Goal: Task Accomplishment & Management: Manage account settings

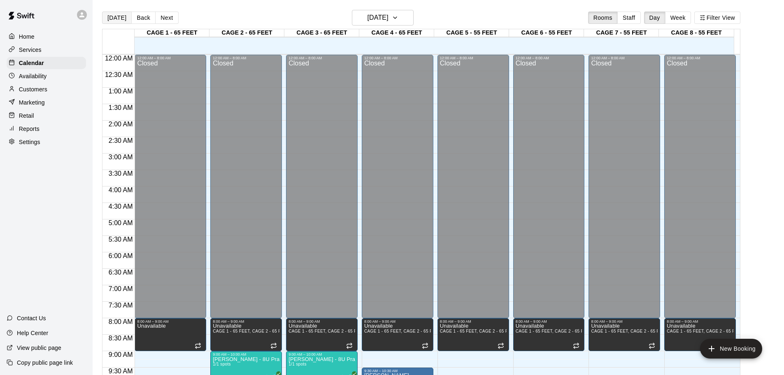
scroll to position [205, 0]
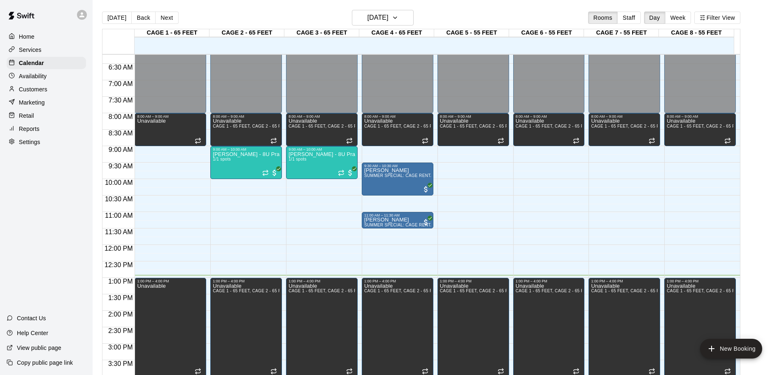
drag, startPoint x: 119, startPoint y: 20, endPoint x: 24, endPoint y: 149, distance: 159.8
click at [119, 20] on button "[DATE]" at bounding box center [117, 18] width 30 height 12
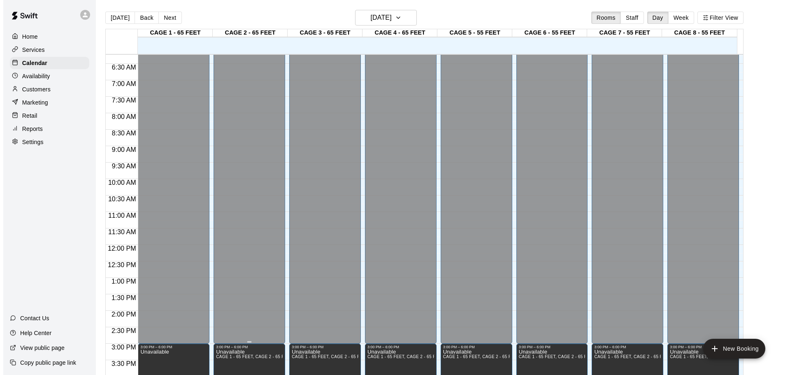
scroll to position [461, 0]
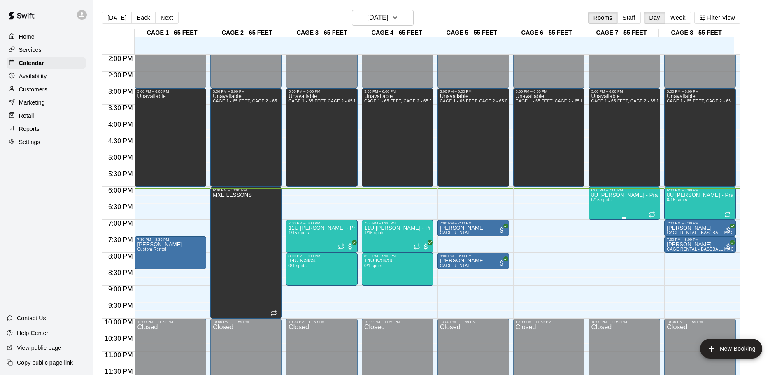
click at [623, 200] on div "8U [PERSON_NAME] - Practice 0/15 spots" at bounding box center [624, 379] width 67 height 375
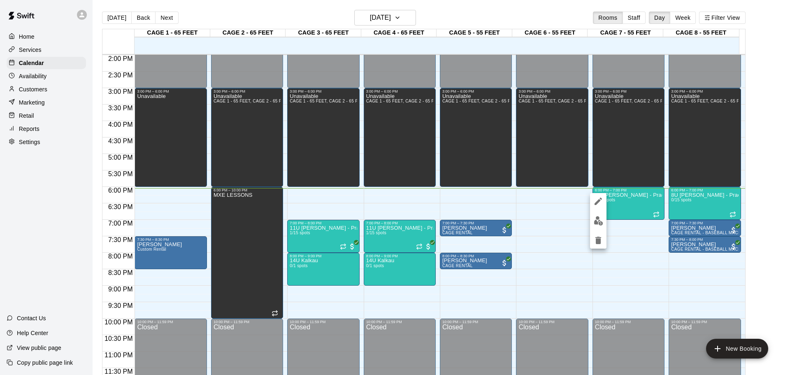
click at [598, 202] on icon "edit" at bounding box center [598, 201] width 7 height 7
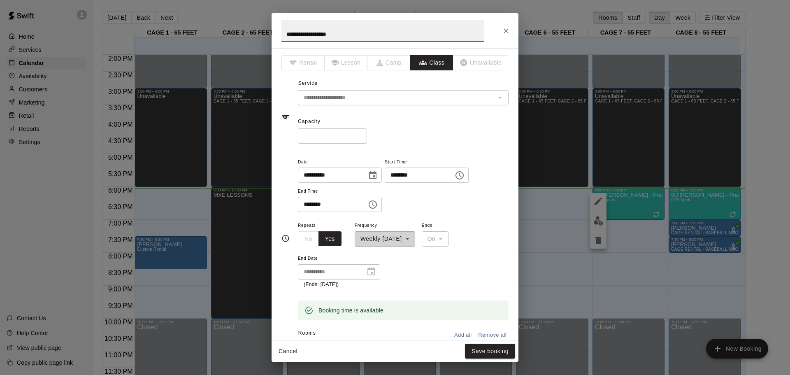
scroll to position [205, 0]
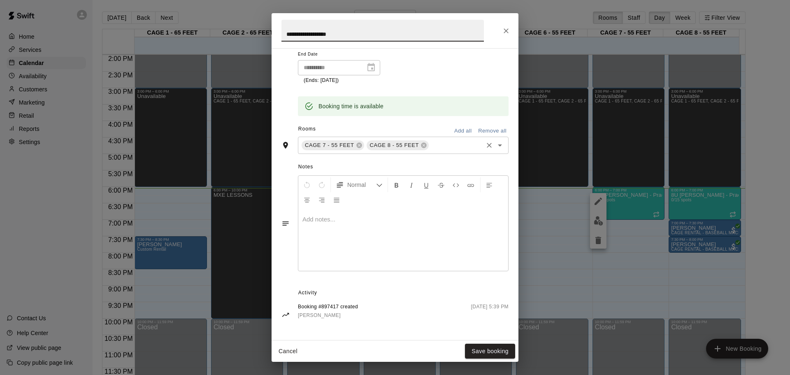
click at [442, 144] on input "text" at bounding box center [456, 145] width 52 height 10
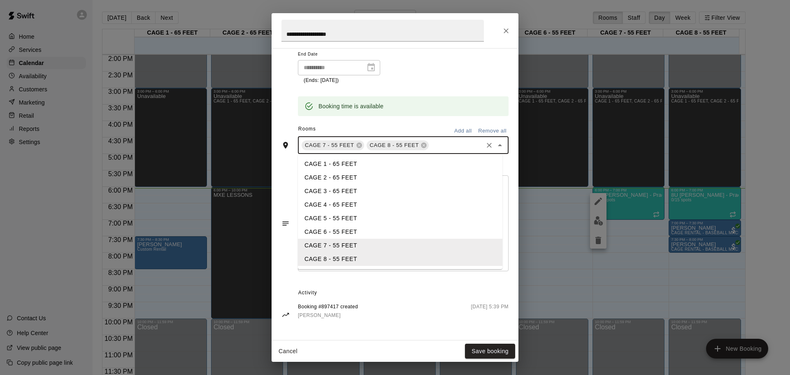
click at [343, 186] on li "CAGE 3 - 65 FEET" at bounding box center [400, 191] width 204 height 14
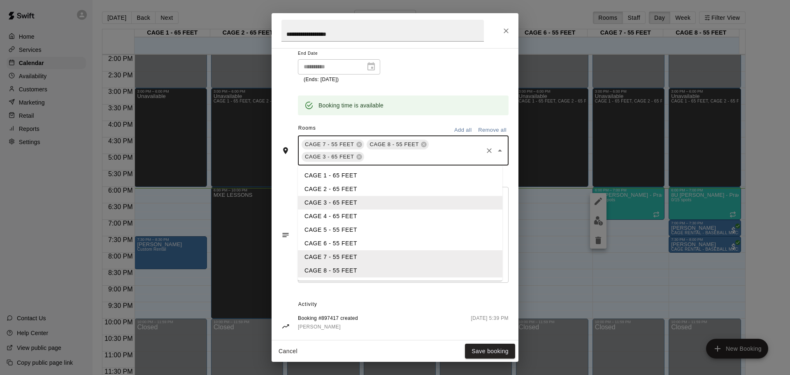
click at [406, 159] on input "text" at bounding box center [423, 156] width 117 height 10
click at [363, 213] on li "CAGE 4 - 65 FEET" at bounding box center [400, 216] width 204 height 14
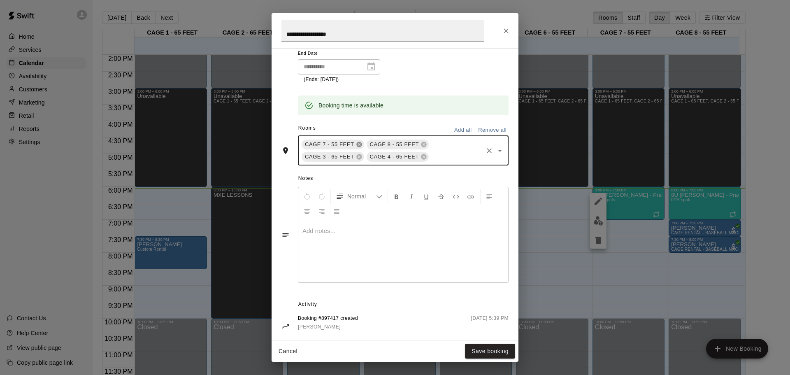
click at [360, 146] on icon at bounding box center [358, 144] width 5 height 5
click at [360, 144] on icon at bounding box center [358, 144] width 5 height 5
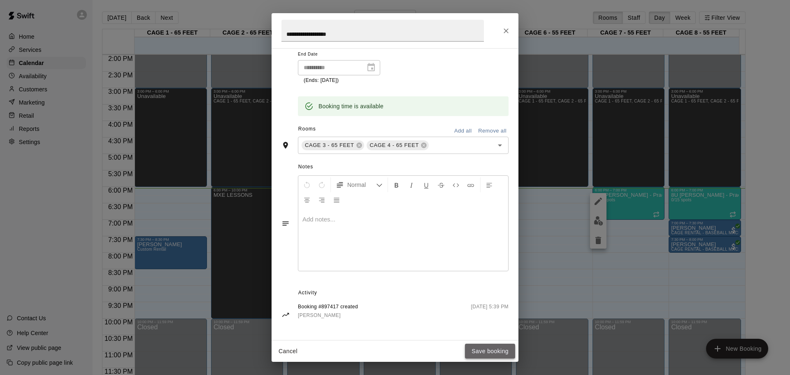
click at [479, 350] on button "Save booking" at bounding box center [490, 351] width 50 height 15
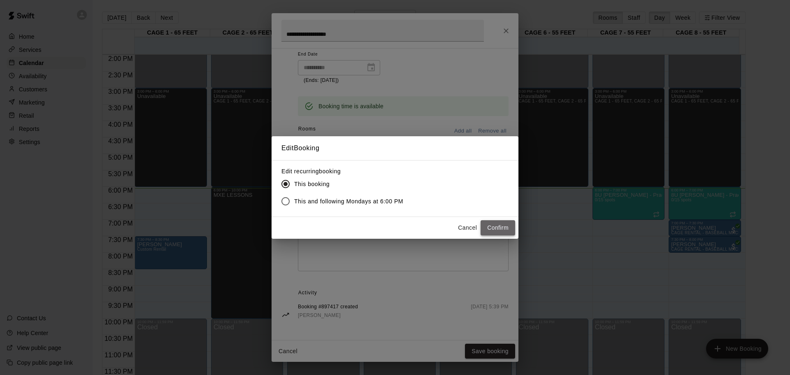
click at [499, 228] on button "Confirm" at bounding box center [498, 227] width 35 height 15
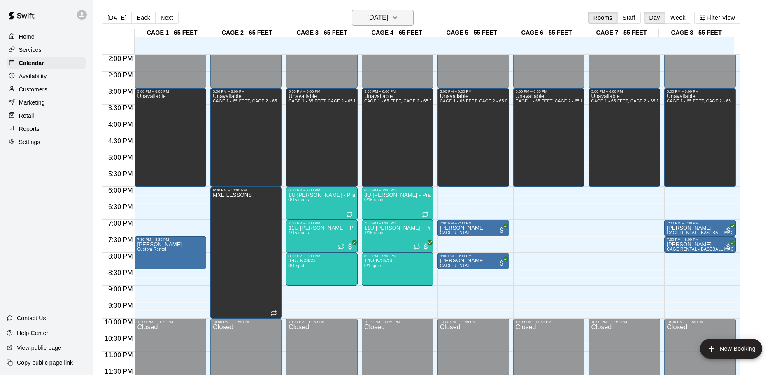
click at [370, 14] on h6 "[DATE]" at bounding box center [377, 18] width 21 height 12
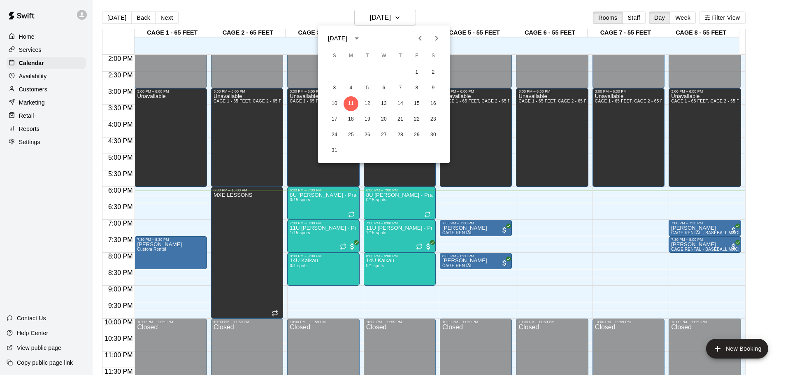
click at [365, 15] on div at bounding box center [395, 187] width 790 height 375
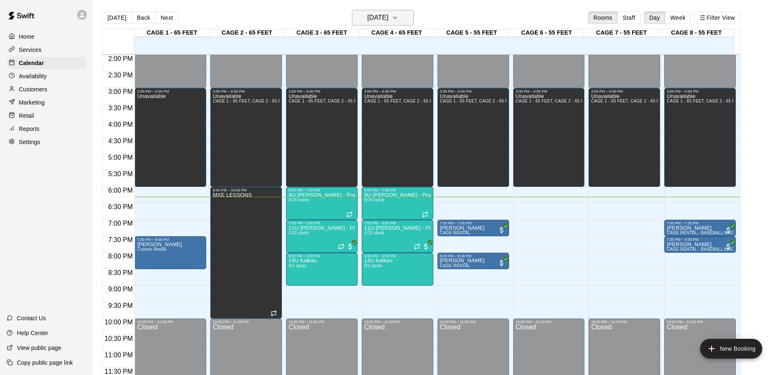
click at [367, 22] on h6 "[DATE]" at bounding box center [377, 18] width 21 height 12
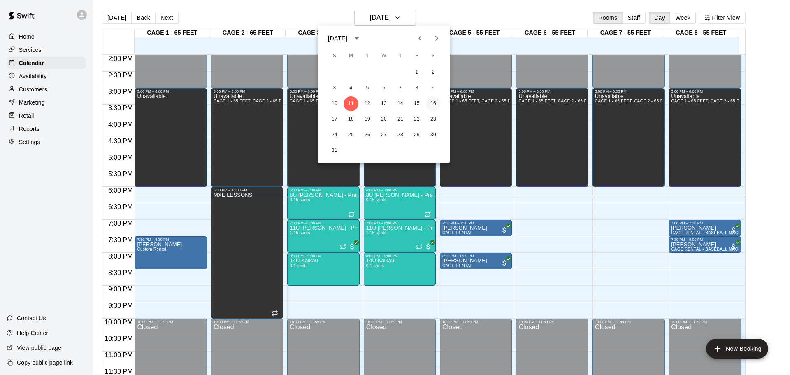
click at [438, 105] on button "16" at bounding box center [433, 103] width 15 height 15
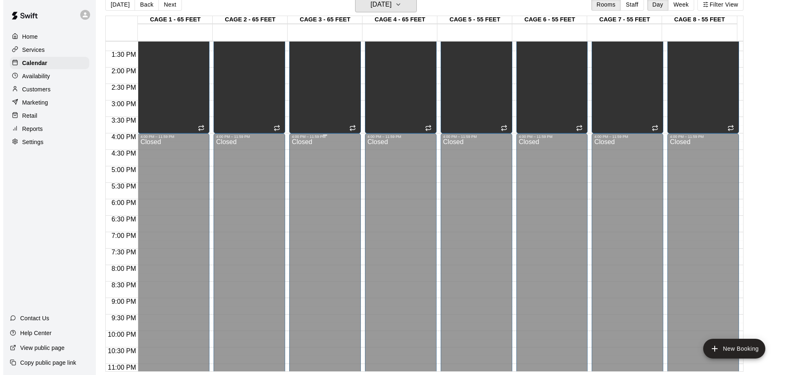
scroll to position [420, 0]
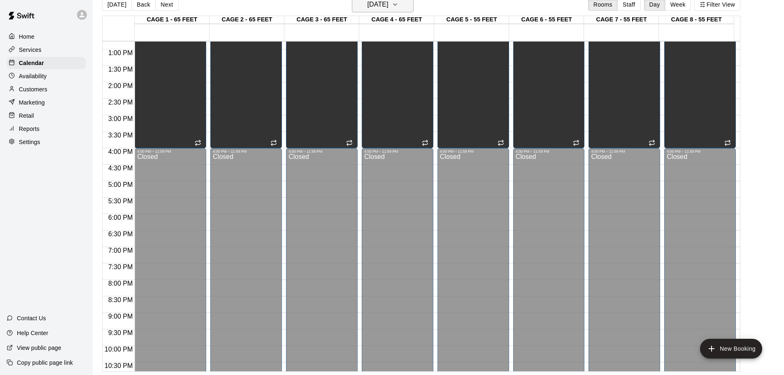
click at [376, 10] on h6 "[DATE]" at bounding box center [377, 5] width 21 height 12
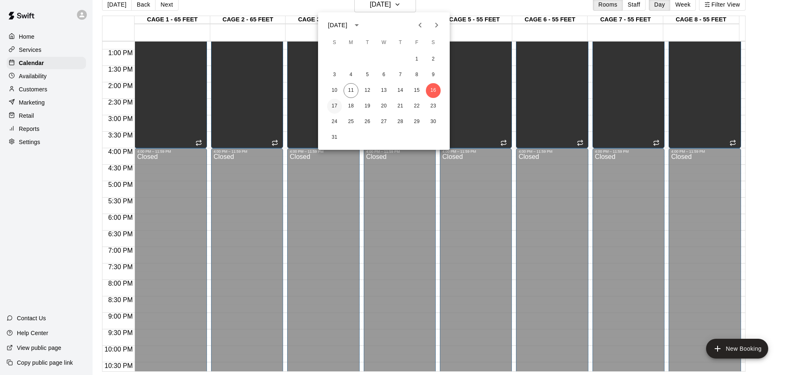
click at [338, 102] on button "17" at bounding box center [334, 106] width 15 height 15
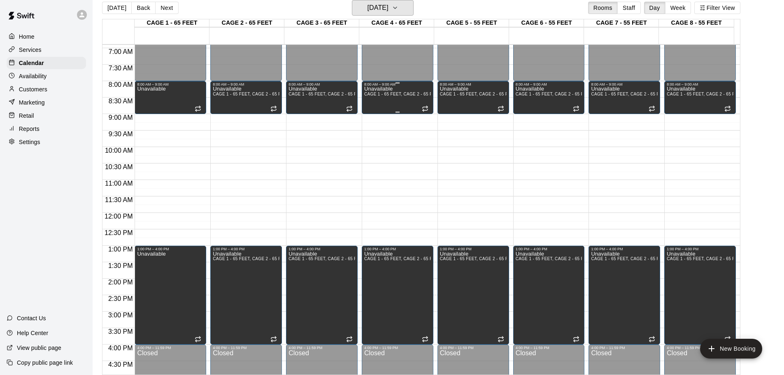
scroll to position [214, 0]
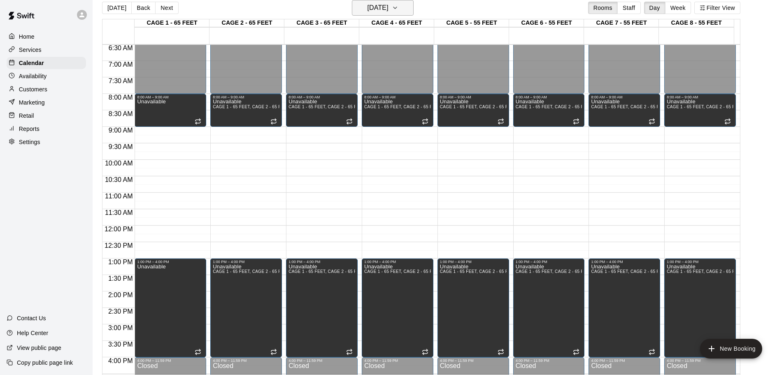
click at [383, 11] on h6 "[DATE]" at bounding box center [377, 8] width 21 height 12
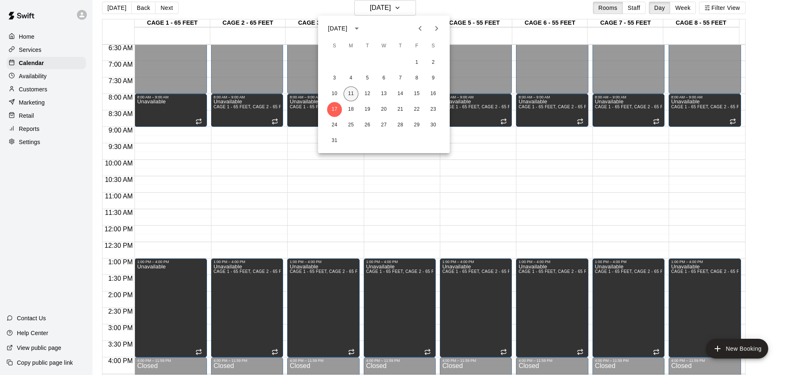
click at [351, 95] on button "11" at bounding box center [351, 93] width 15 height 15
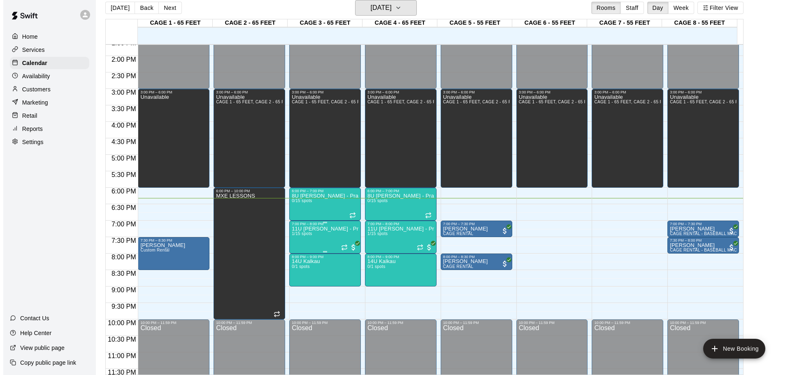
scroll to position [461, 0]
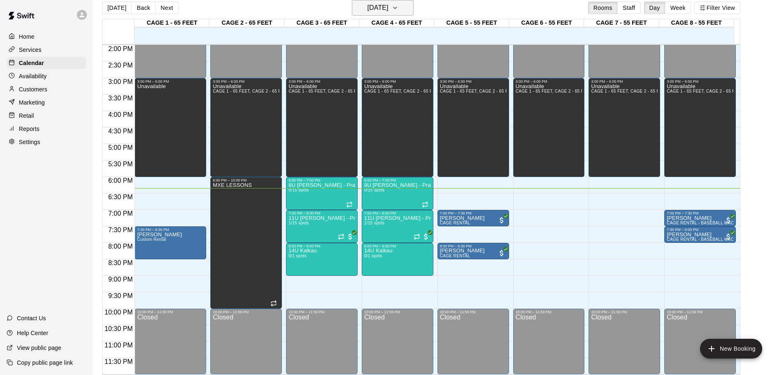
click at [388, 7] on h6 "[DATE]" at bounding box center [377, 8] width 21 height 12
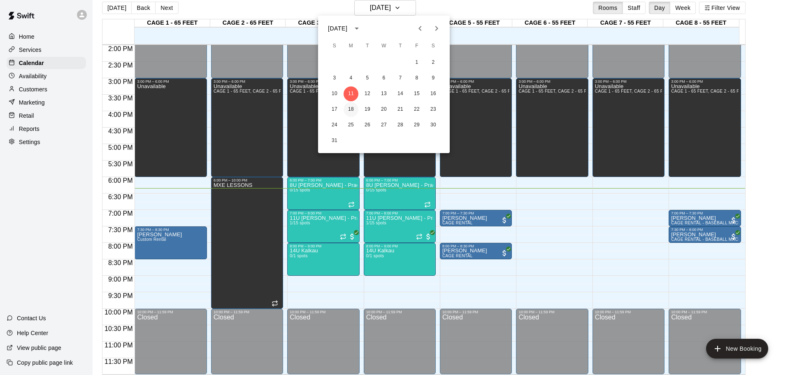
click at [351, 112] on button "18" at bounding box center [351, 109] width 15 height 15
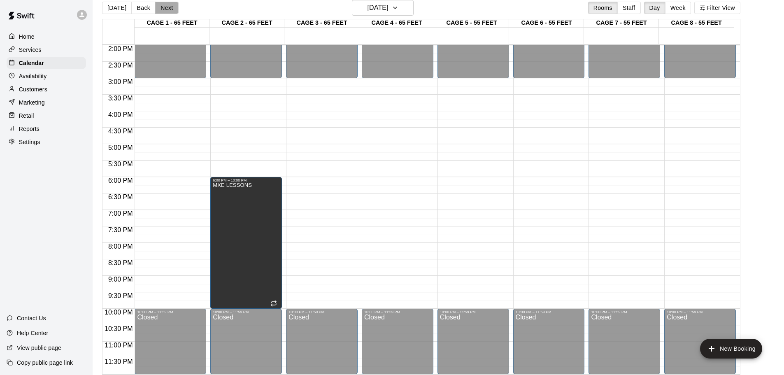
click at [170, 6] on button "Next" at bounding box center [166, 8] width 23 height 12
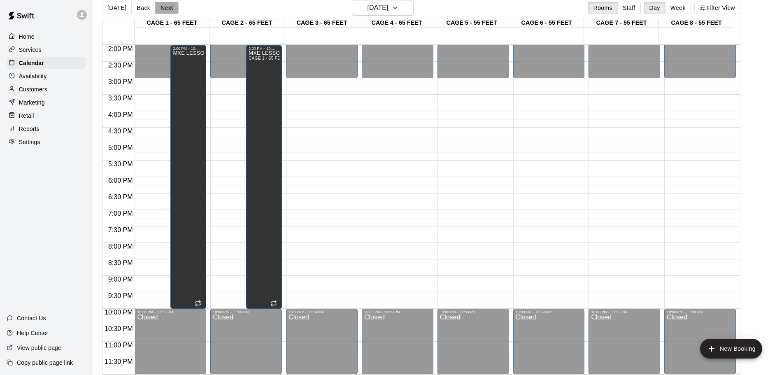
click at [170, 6] on button "Next" at bounding box center [166, 8] width 23 height 12
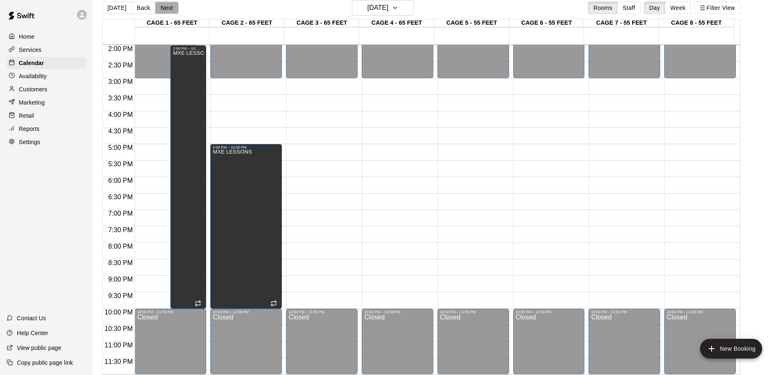
click at [163, 9] on button "Next" at bounding box center [166, 8] width 23 height 12
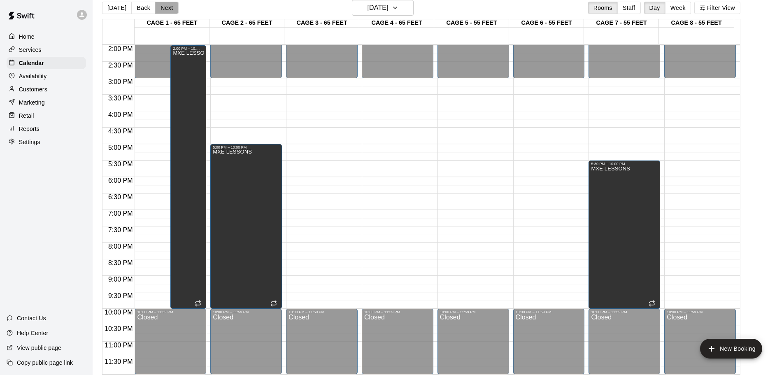
click at [164, 12] on button "Next" at bounding box center [166, 8] width 23 height 12
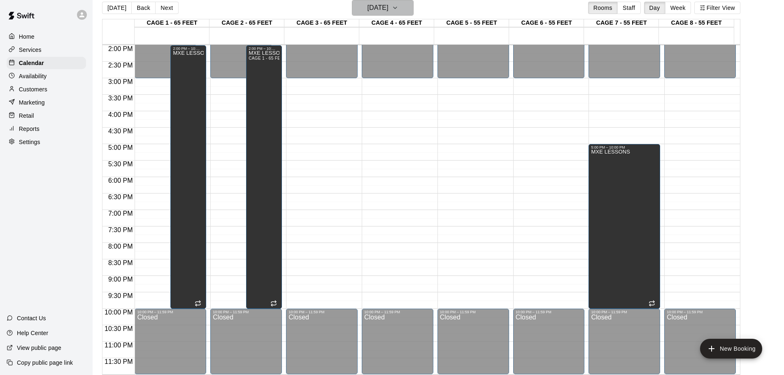
click at [367, 12] on h6 "[DATE]" at bounding box center [377, 8] width 21 height 12
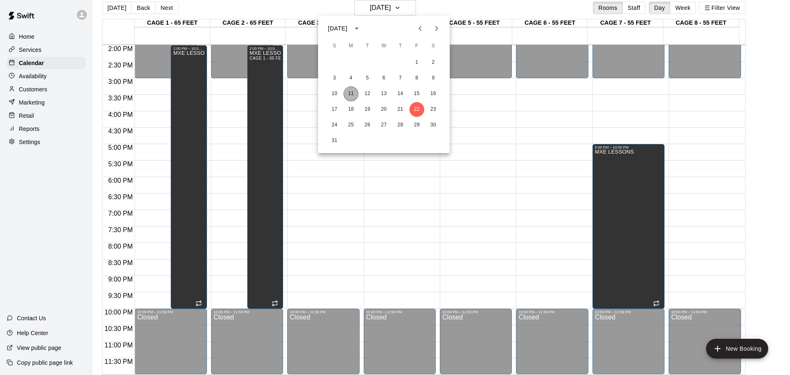
click at [349, 93] on button "11" at bounding box center [351, 93] width 15 height 15
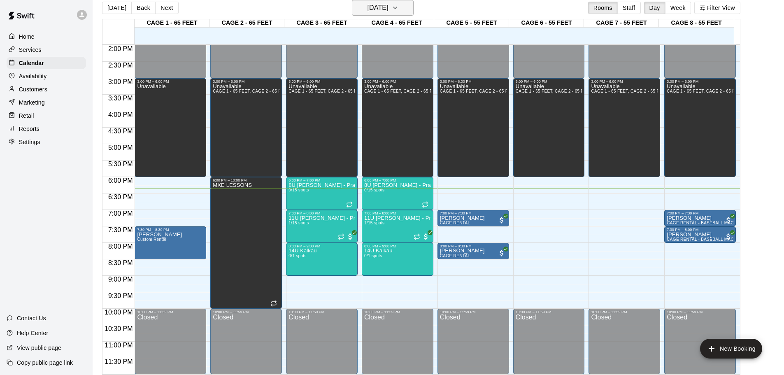
click at [414, 0] on button "[DATE]" at bounding box center [383, 8] width 62 height 16
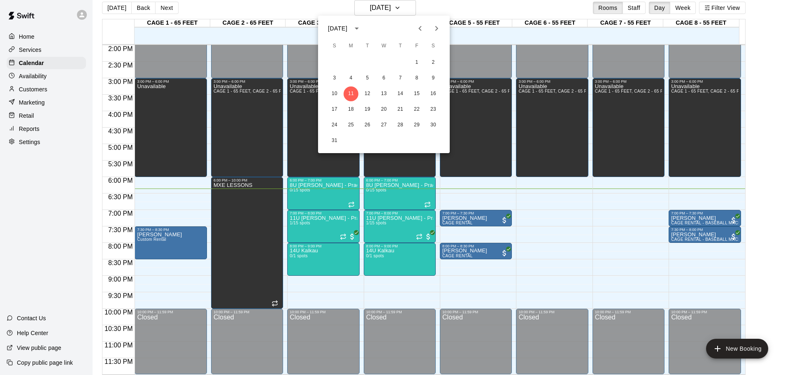
click at [381, 10] on div at bounding box center [395, 187] width 790 height 375
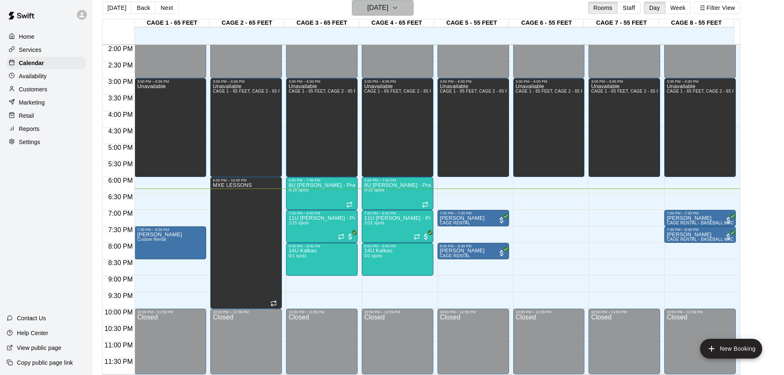
click at [402, 14] on button "[DATE]" at bounding box center [383, 8] width 62 height 16
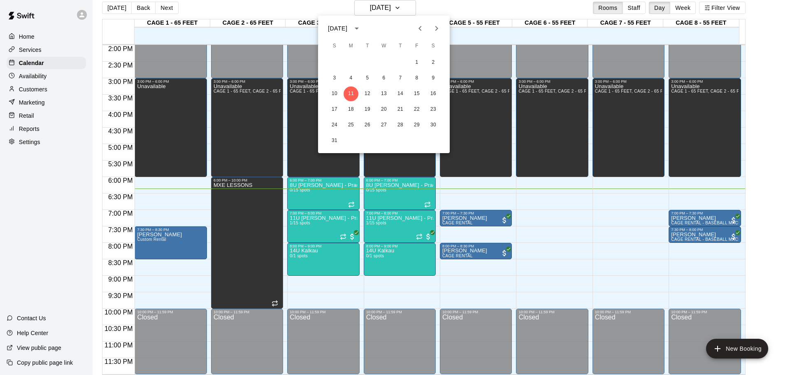
click at [407, 7] on div at bounding box center [395, 187] width 790 height 375
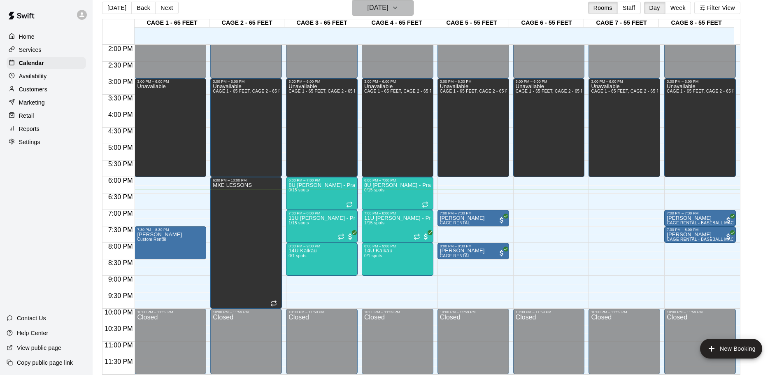
click at [388, 6] on h6 "[DATE]" at bounding box center [377, 8] width 21 height 12
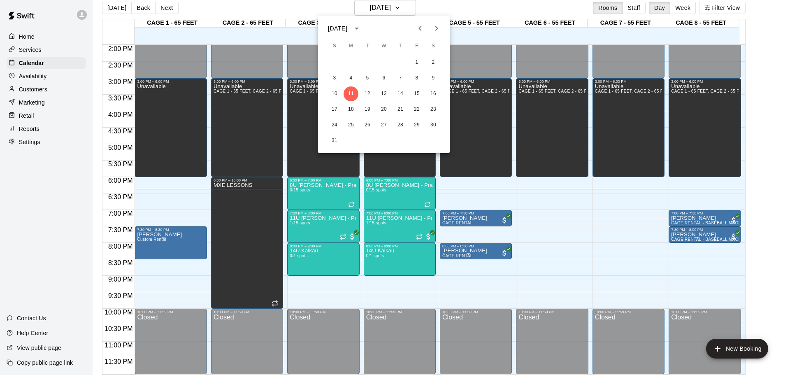
click at [388, 13] on div at bounding box center [395, 187] width 790 height 375
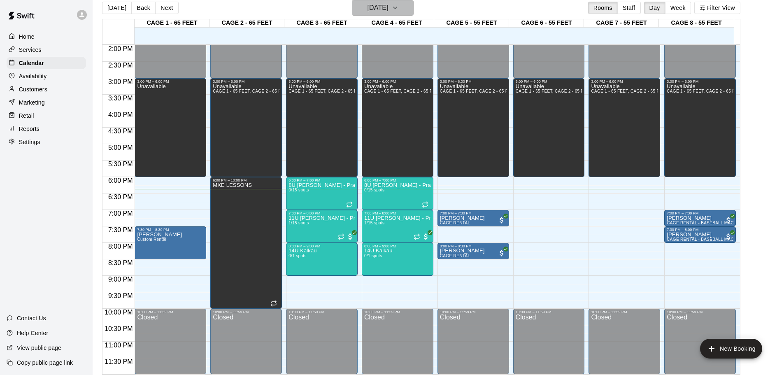
click at [388, 13] on h6 "[DATE]" at bounding box center [377, 8] width 21 height 12
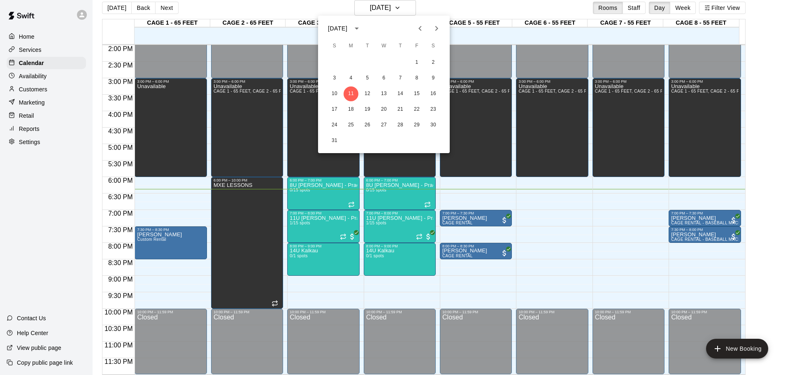
click at [381, 11] on div at bounding box center [395, 187] width 790 height 375
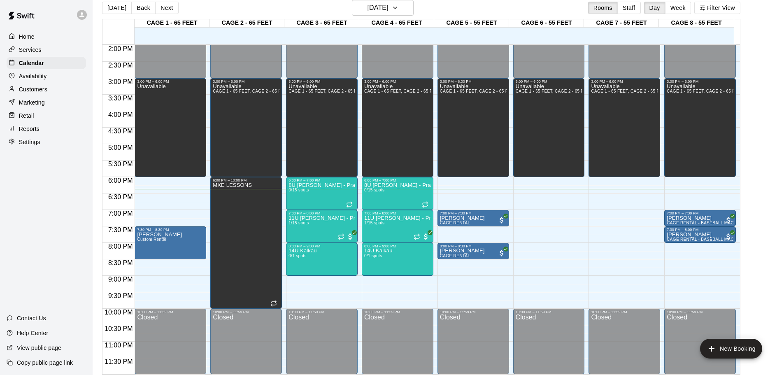
click at [381, 11] on div "[DATE] S M T W T F S 1 2 3 4 5 6 7 8 9 10 11 12 13 14 15 16 17 18 19 20 21 22 2…" at bounding box center [392, 187] width 784 height 375
click at [381, 11] on h6 "[DATE]" at bounding box center [377, 8] width 21 height 12
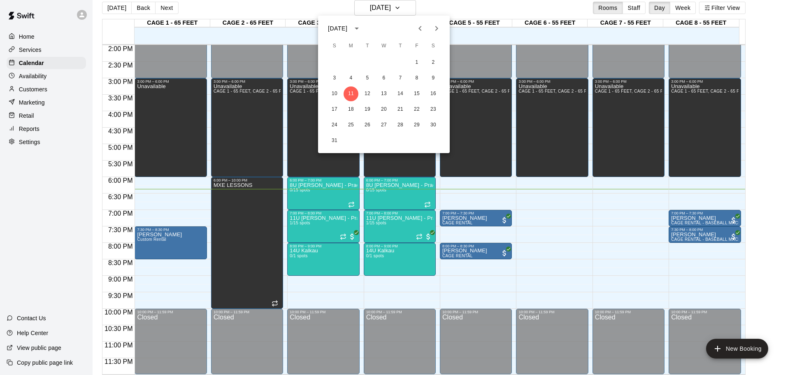
drag, startPoint x: 379, startPoint y: 9, endPoint x: 367, endPoint y: 9, distance: 12.3
drag, startPoint x: 367, startPoint y: 9, endPoint x: 370, endPoint y: 6, distance: 4.4
click at [370, 6] on div at bounding box center [395, 187] width 790 height 375
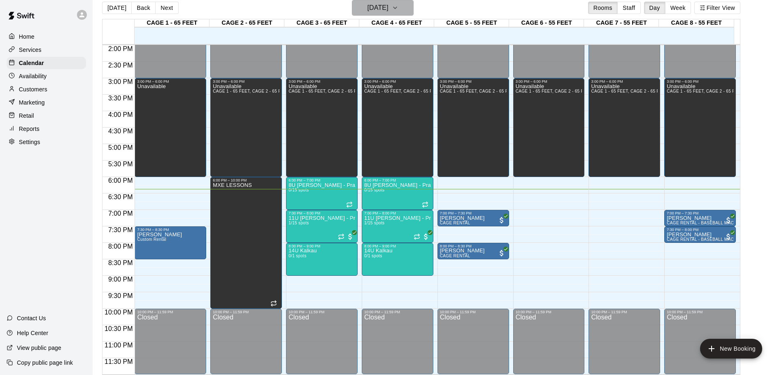
click at [370, 6] on h6 "[DATE]" at bounding box center [377, 8] width 21 height 12
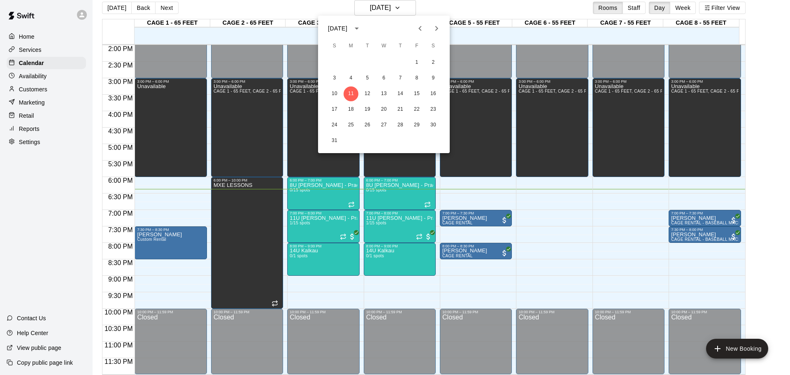
click at [372, 9] on div at bounding box center [395, 187] width 790 height 375
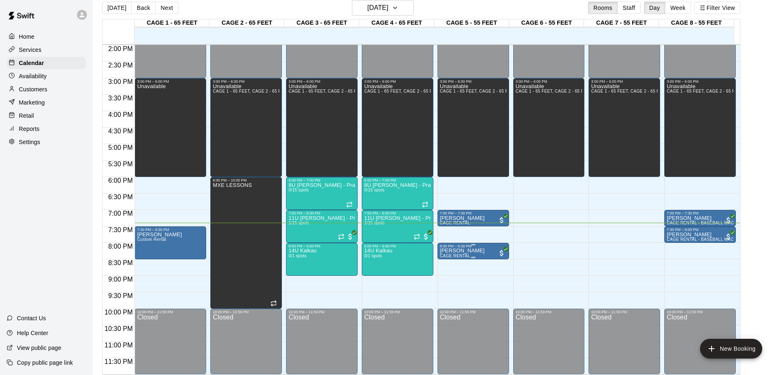
click at [459, 251] on p "[PERSON_NAME]" at bounding box center [462, 251] width 45 height 0
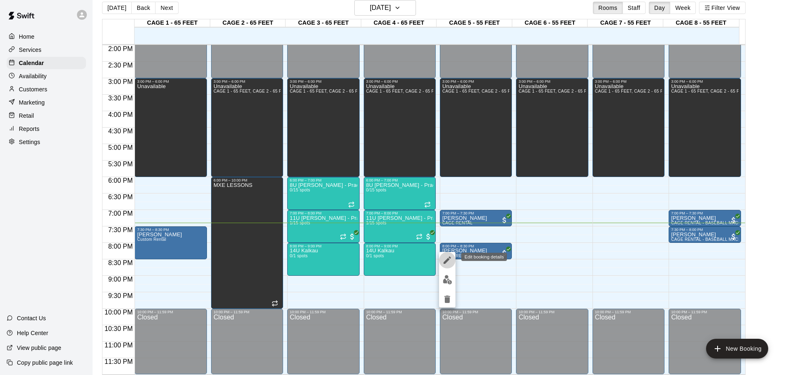
click at [447, 256] on icon "edit" at bounding box center [447, 260] width 10 height 10
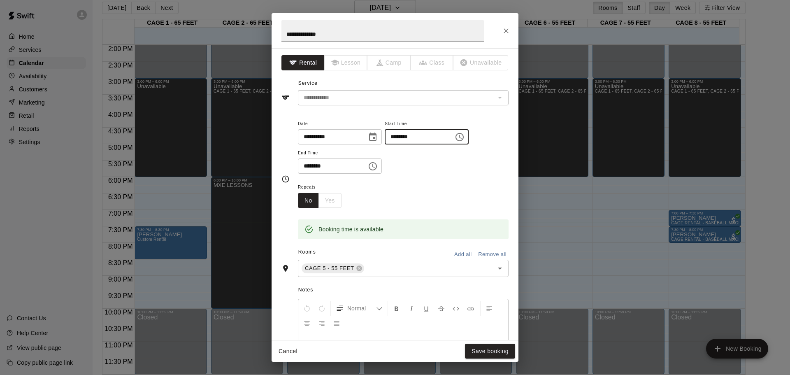
click at [404, 139] on input "********" at bounding box center [416, 136] width 63 height 15
type input "********"
click at [485, 352] on button "Save booking" at bounding box center [490, 351] width 50 height 15
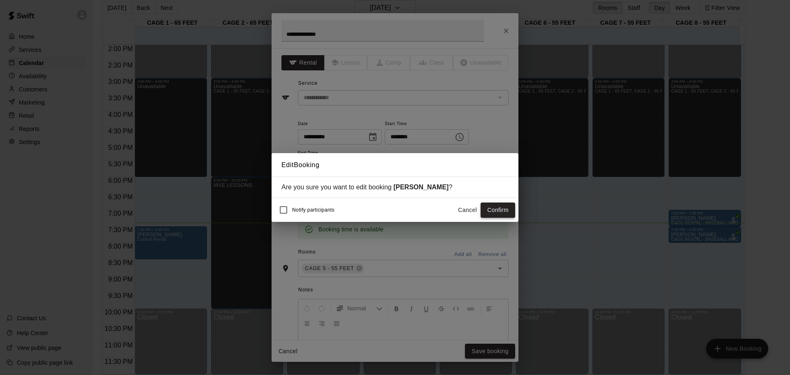
click at [483, 217] on button "Confirm" at bounding box center [498, 209] width 35 height 15
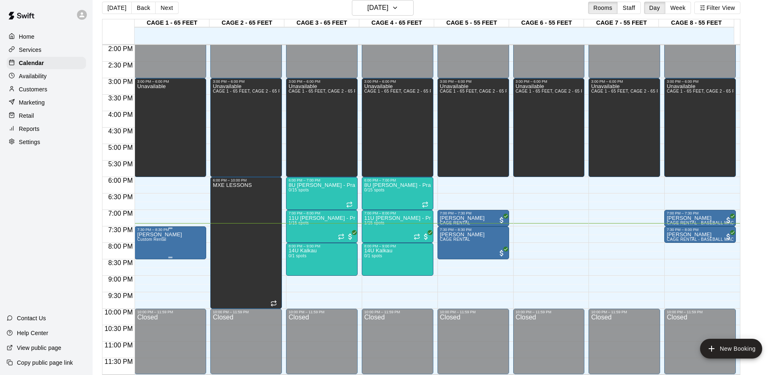
click at [149, 235] on p "[PERSON_NAME]" at bounding box center [159, 235] width 45 height 0
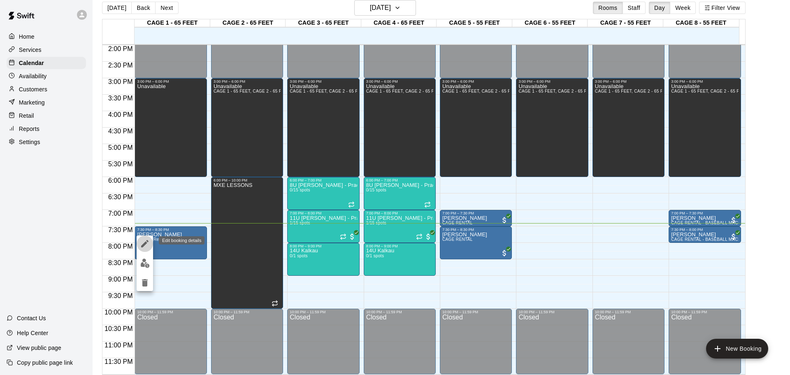
click at [145, 241] on icon "edit" at bounding box center [145, 244] width 10 height 10
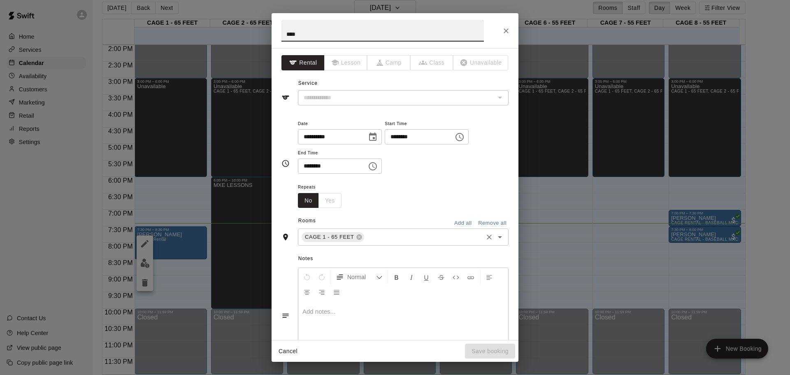
type input "**********"
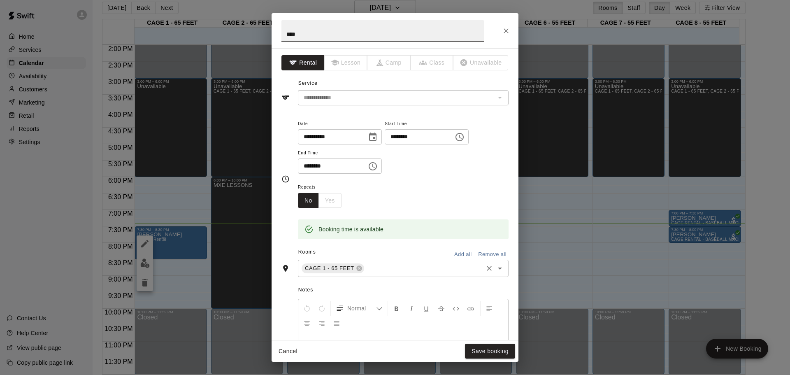
click at [383, 272] on input "text" at bounding box center [423, 268] width 117 height 10
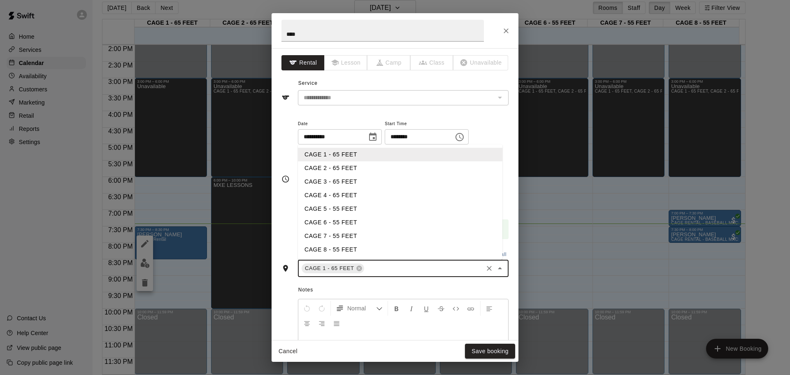
click at [340, 218] on li "CAGE 6 - 55 FEET" at bounding box center [400, 223] width 204 height 14
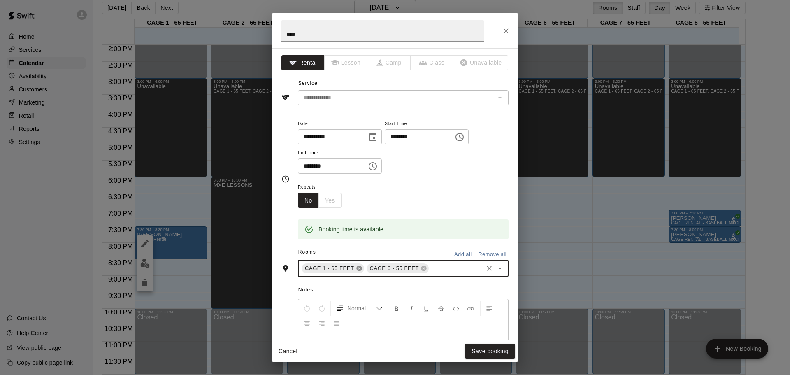
click at [359, 268] on icon at bounding box center [359, 268] width 7 height 7
click at [474, 353] on button "Save booking" at bounding box center [490, 351] width 50 height 15
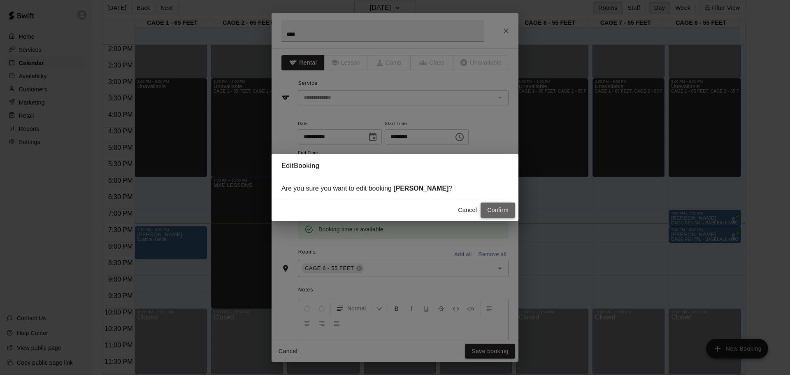
click at [496, 208] on button "Confirm" at bounding box center [498, 209] width 35 height 15
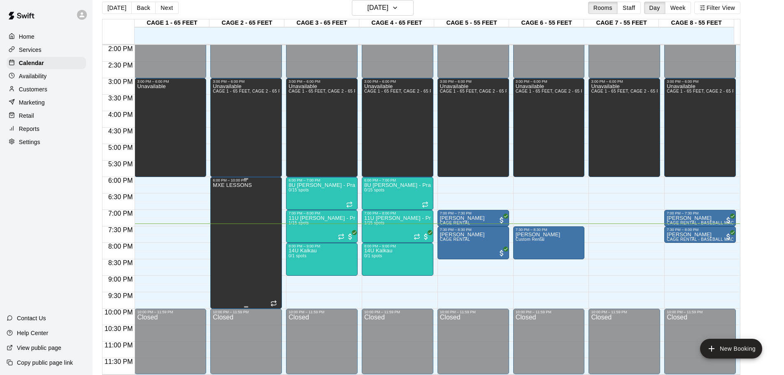
click at [241, 214] on div "MXE LESSONS" at bounding box center [232, 369] width 39 height 375
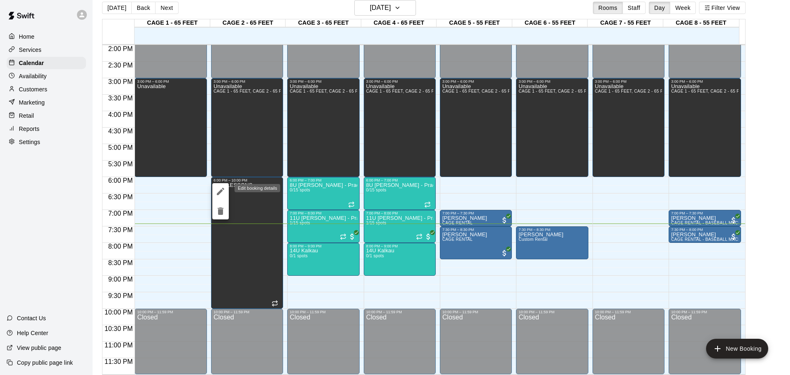
click at [217, 194] on icon "edit" at bounding box center [220, 191] width 7 height 7
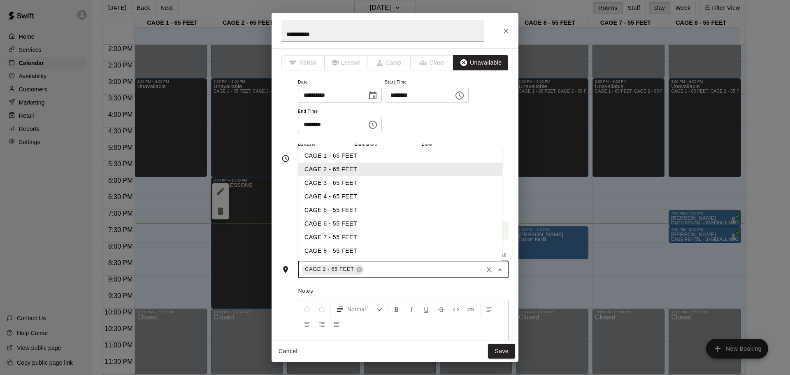
click at [379, 267] on input "text" at bounding box center [423, 269] width 117 height 10
click at [315, 151] on li "CAGE 1 - 65 FEET" at bounding box center [400, 156] width 204 height 14
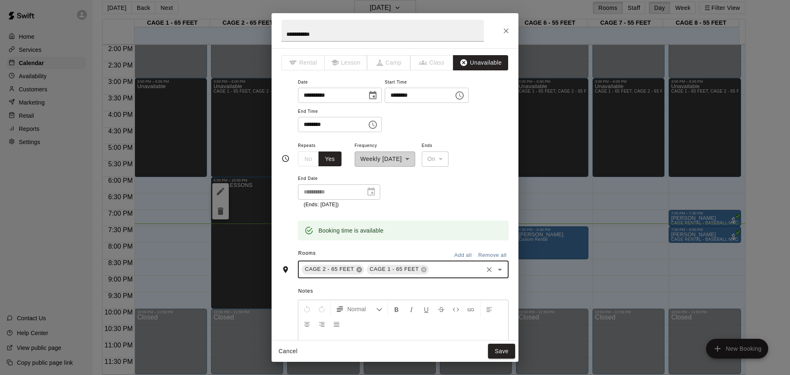
click at [361, 269] on icon at bounding box center [358, 269] width 5 height 5
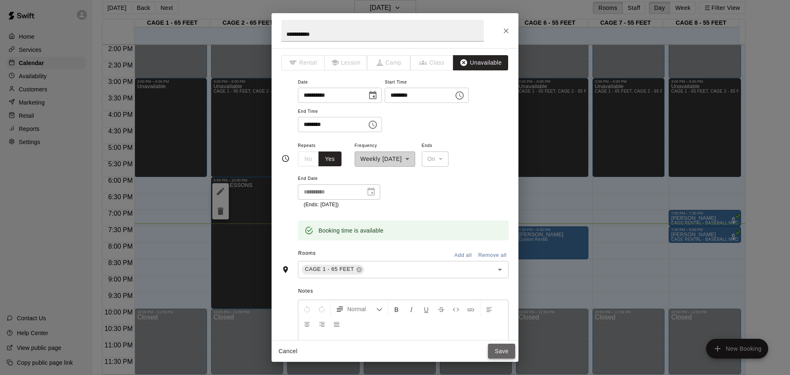
click at [497, 350] on button "Save" at bounding box center [501, 351] width 27 height 15
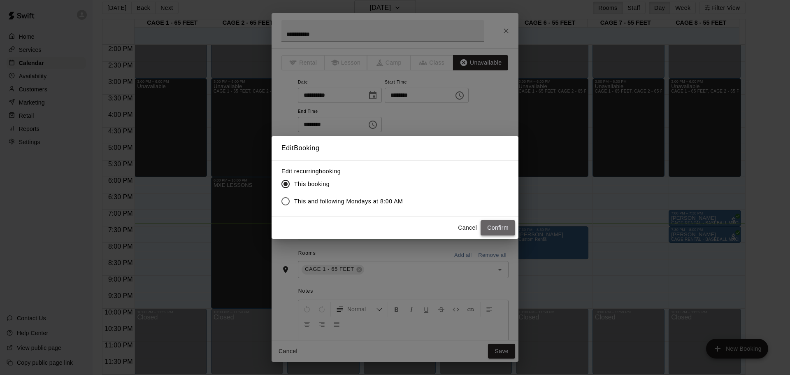
click at [507, 222] on button "Confirm" at bounding box center [498, 227] width 35 height 15
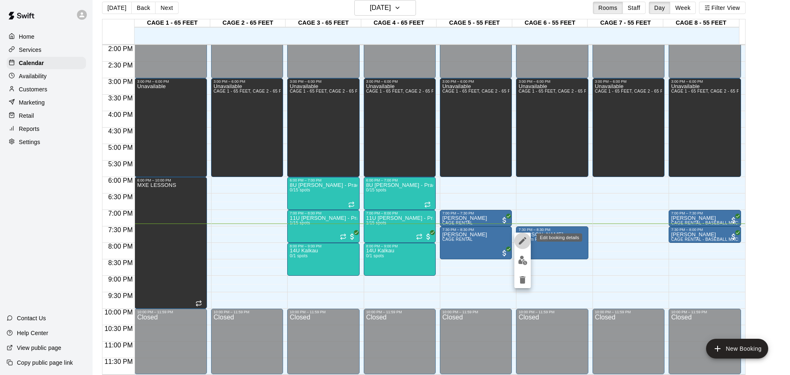
click at [530, 242] on button "edit" at bounding box center [522, 240] width 16 height 16
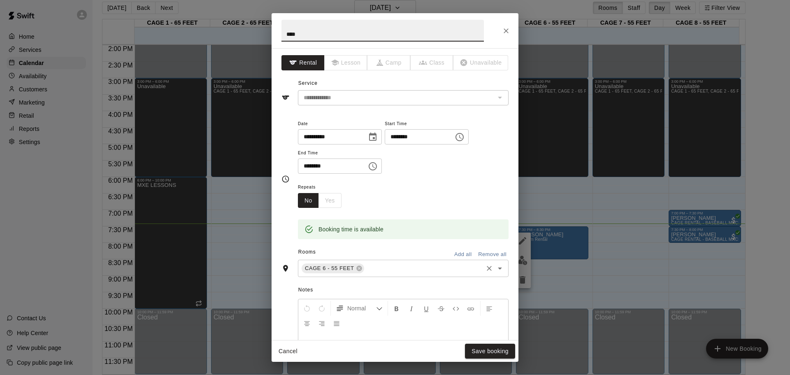
click at [372, 267] on input "text" at bounding box center [423, 268] width 117 height 10
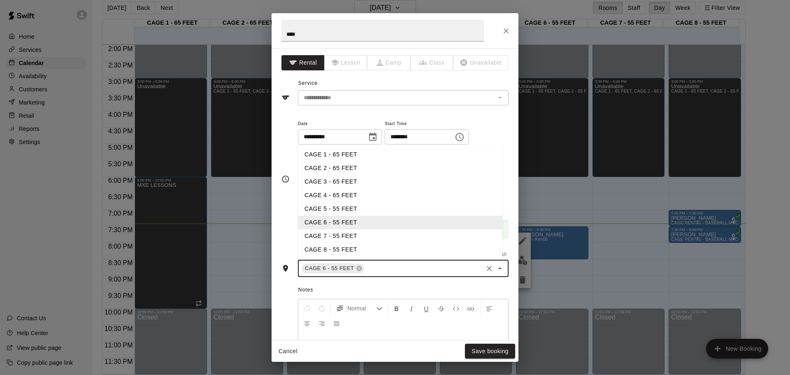
click at [313, 166] on li "CAGE 2 - 65 FEET" at bounding box center [400, 168] width 204 height 14
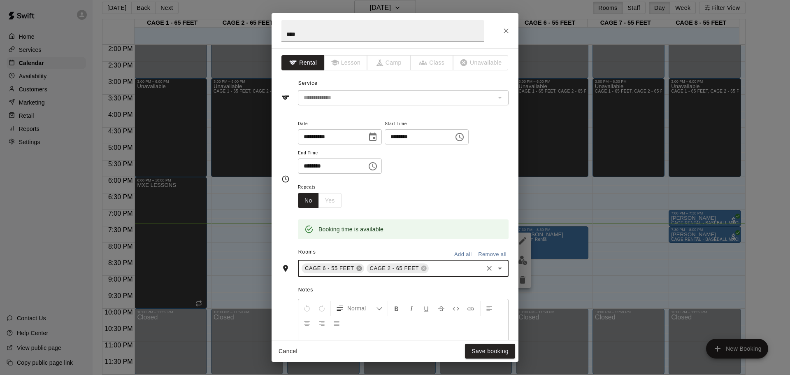
click at [357, 269] on icon at bounding box center [358, 268] width 5 height 5
click at [488, 349] on button "Save booking" at bounding box center [490, 351] width 50 height 15
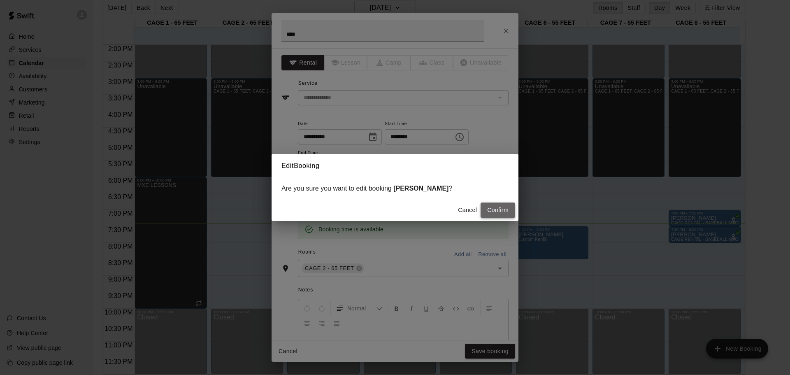
click at [490, 211] on button "Confirm" at bounding box center [498, 209] width 35 height 15
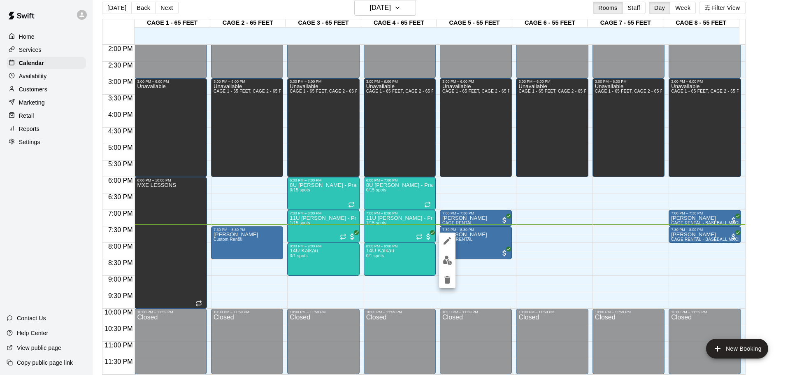
click at [569, 236] on div at bounding box center [395, 187] width 790 height 375
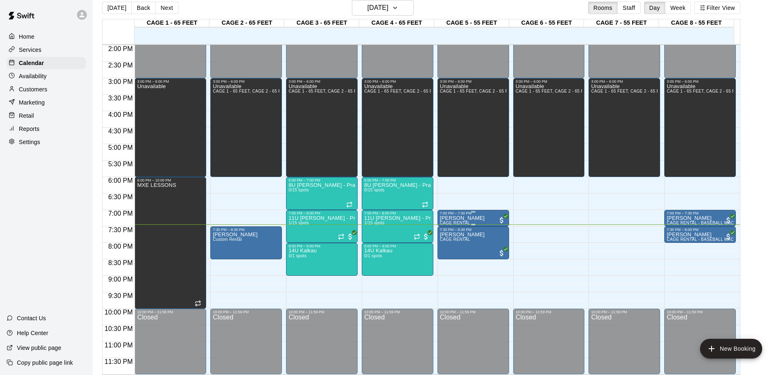
click at [464, 215] on div "7:00 PM – 7:30 PM" at bounding box center [473, 213] width 67 height 4
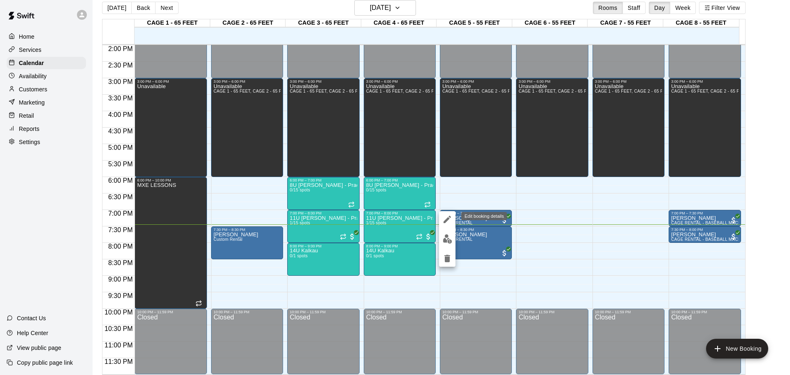
click at [444, 218] on icon "edit" at bounding box center [447, 219] width 10 height 10
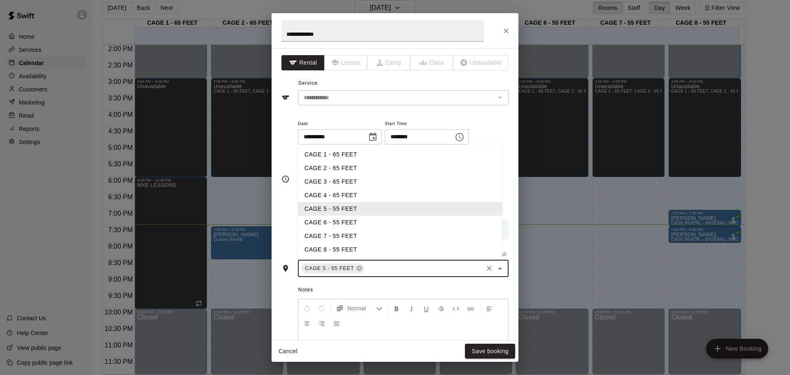
click at [367, 265] on input "text" at bounding box center [423, 268] width 117 height 10
click at [350, 221] on li "CAGE 6 - 55 FEET" at bounding box center [400, 223] width 204 height 14
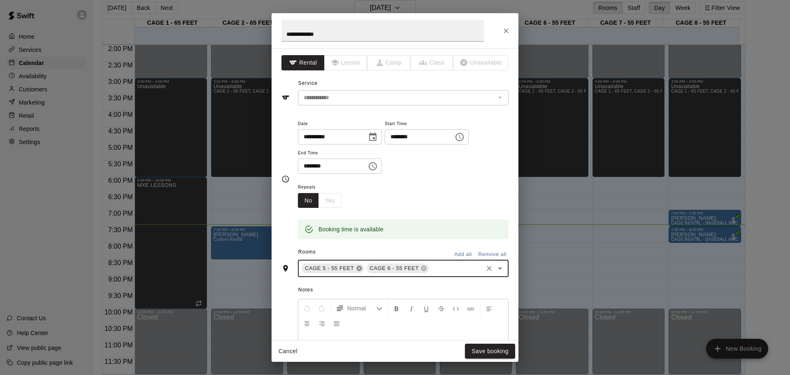
click at [360, 266] on icon at bounding box center [358, 268] width 5 height 5
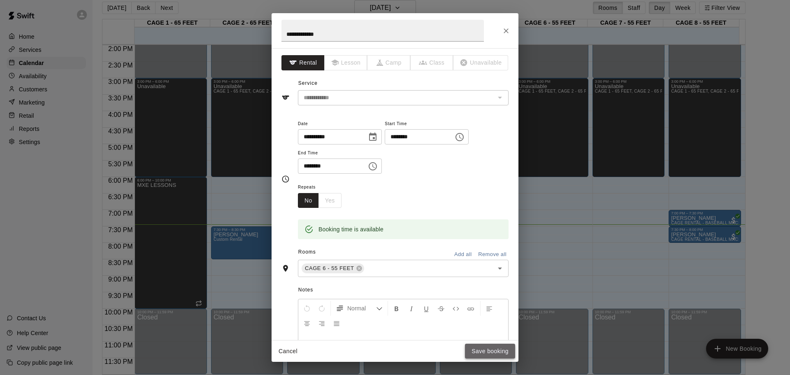
click at [472, 352] on button "Save booking" at bounding box center [490, 351] width 50 height 15
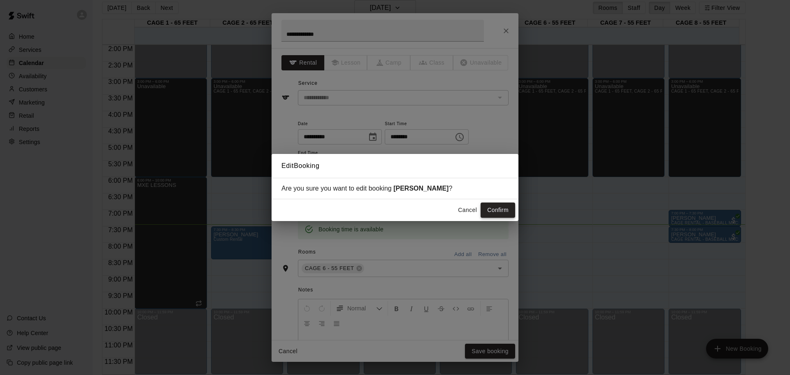
click at [497, 216] on button "Confirm" at bounding box center [498, 209] width 35 height 15
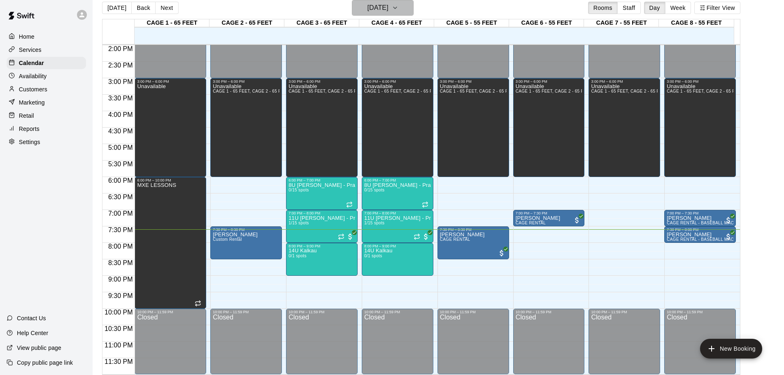
click at [365, 2] on button "[DATE]" at bounding box center [383, 8] width 62 height 16
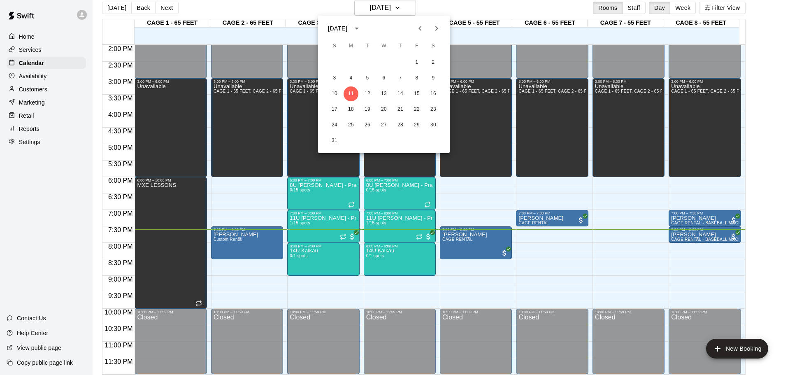
click at [386, 16] on div "[DATE] S M T W T F S 1 2 3 4 5 6 7 8 9 10 11 12 13 14 15 16 17 18 19 20 21 22 2…" at bounding box center [384, 84] width 132 height 137
click at [233, 8] on div at bounding box center [395, 187] width 790 height 375
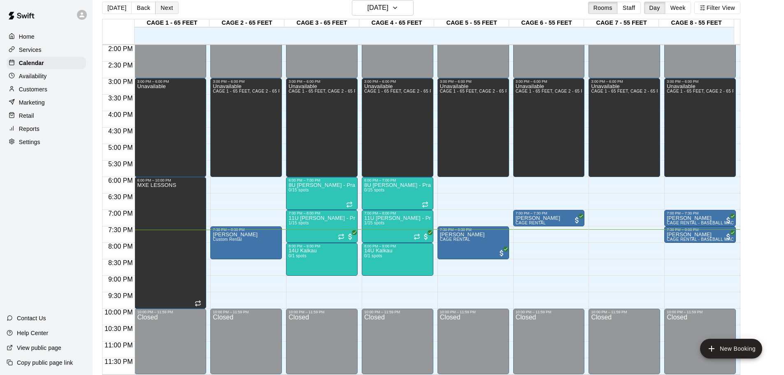
click at [165, 9] on button "Next" at bounding box center [166, 8] width 23 height 12
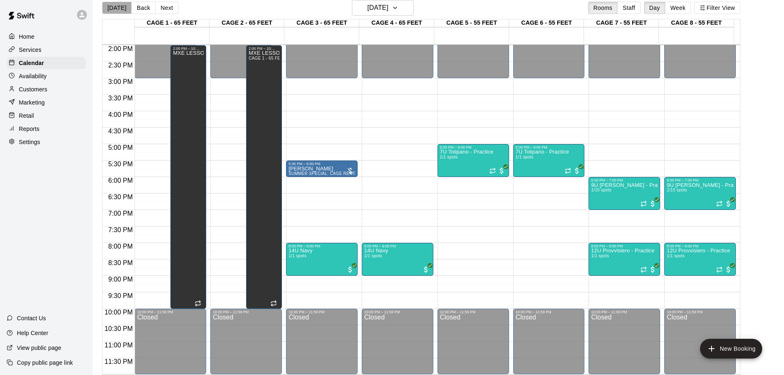
click at [119, 7] on button "[DATE]" at bounding box center [117, 8] width 30 height 12
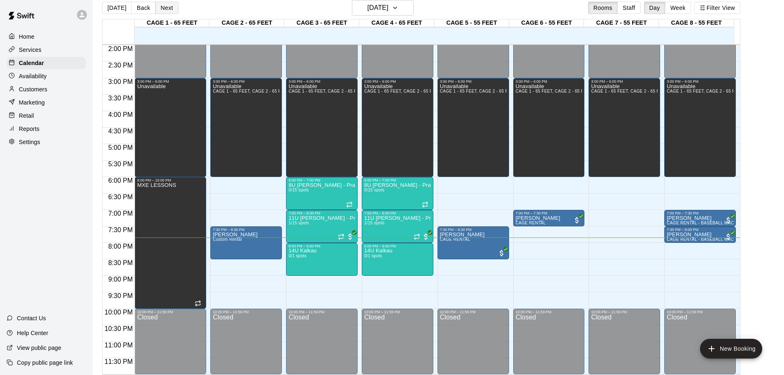
click at [163, 8] on button "Next" at bounding box center [166, 8] width 23 height 12
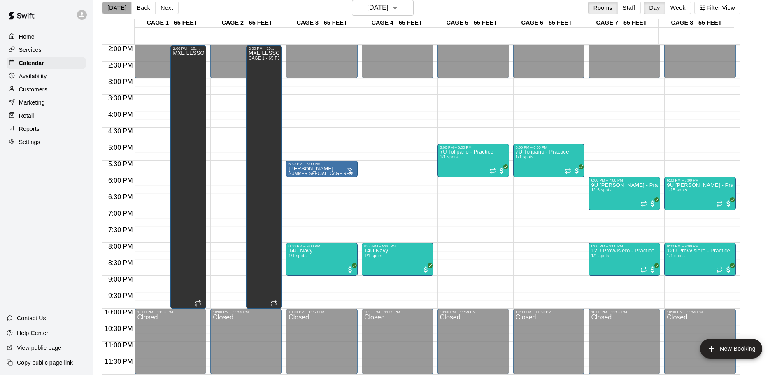
click at [116, 7] on button "[DATE]" at bounding box center [117, 8] width 30 height 12
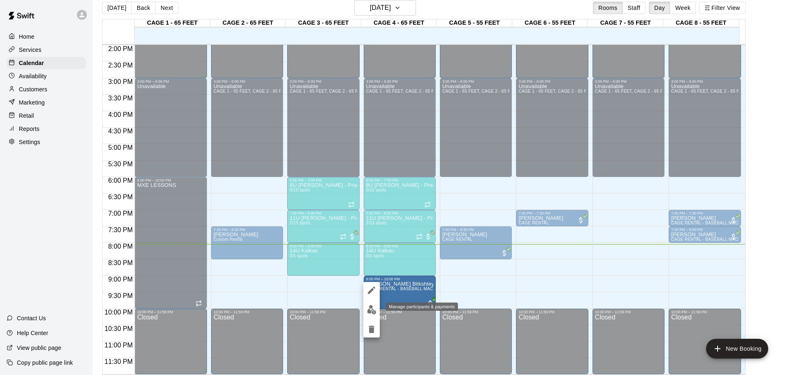
click at [371, 309] on img "edit" at bounding box center [371, 309] width 9 height 9
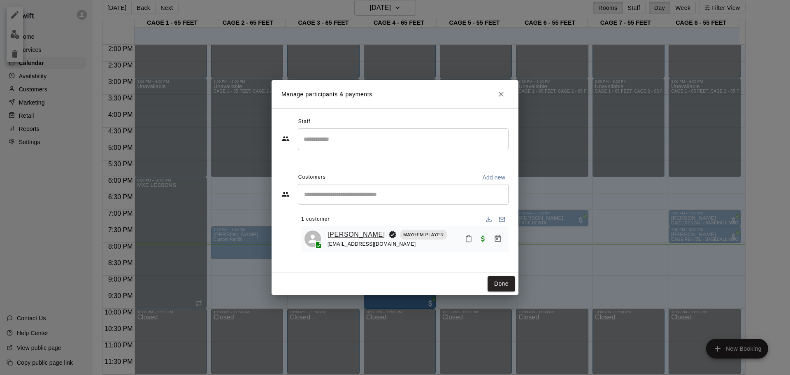
click at [340, 233] on link "[PERSON_NAME]" at bounding box center [357, 234] width 58 height 11
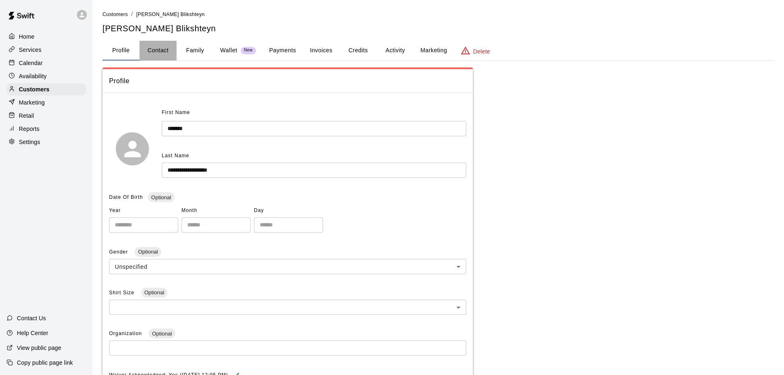
click at [150, 50] on button "Contact" at bounding box center [157, 51] width 37 height 20
select select "**"
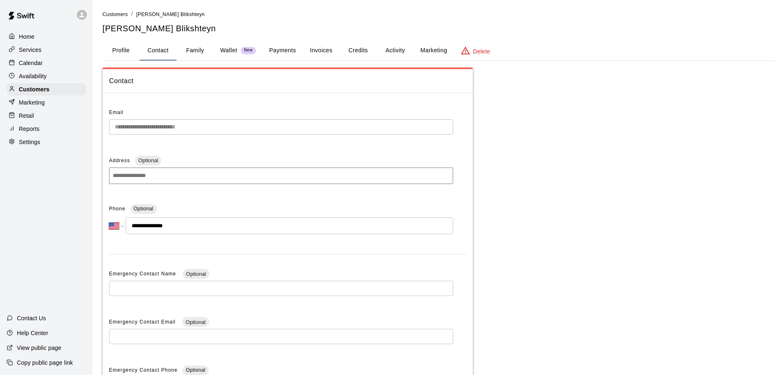
click at [120, 47] on button "Profile" at bounding box center [120, 51] width 37 height 20
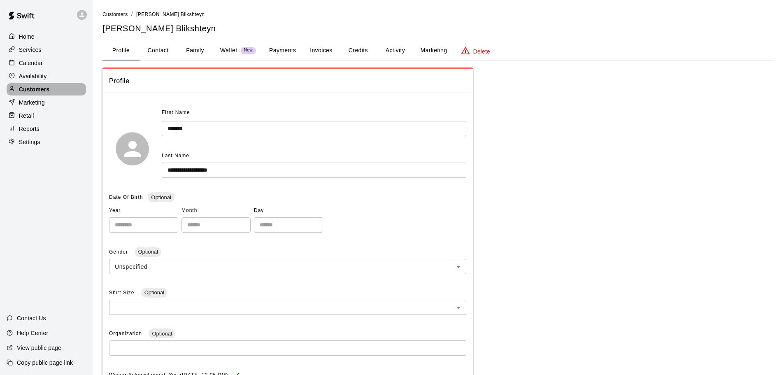
click at [36, 90] on p "Customers" at bounding box center [34, 89] width 30 height 8
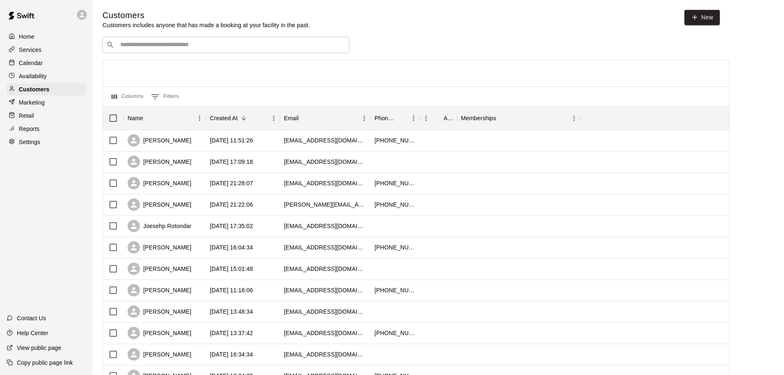
click at [30, 64] on p "Calendar" at bounding box center [31, 63] width 24 height 8
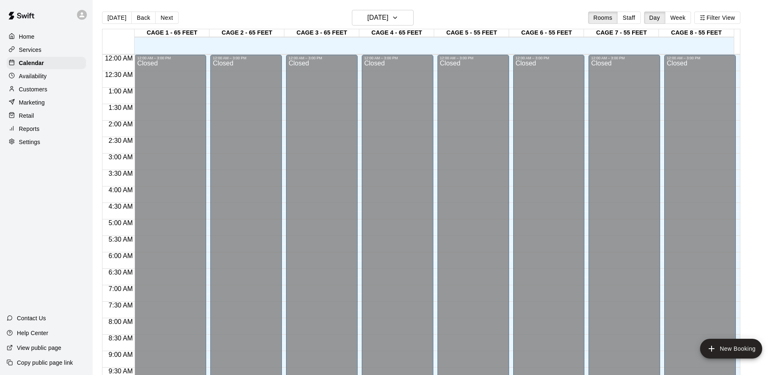
scroll to position [436, 0]
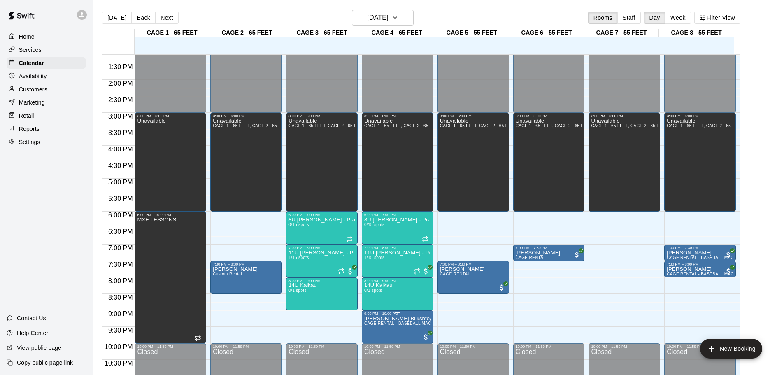
click at [370, 318] on p "[PERSON_NAME] Blikshteyn" at bounding box center [397, 318] width 67 height 0
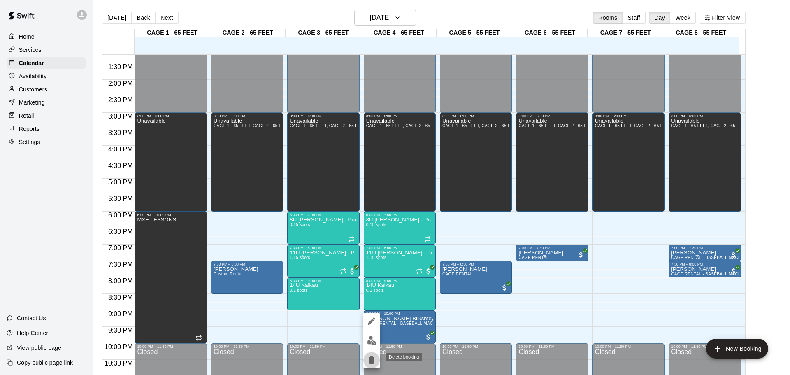
click at [370, 361] on icon "delete" at bounding box center [372, 359] width 6 height 7
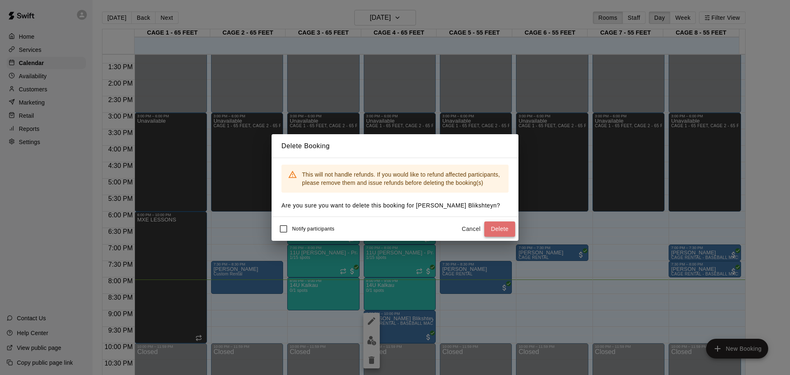
click at [495, 229] on button "Delete" at bounding box center [499, 228] width 31 height 15
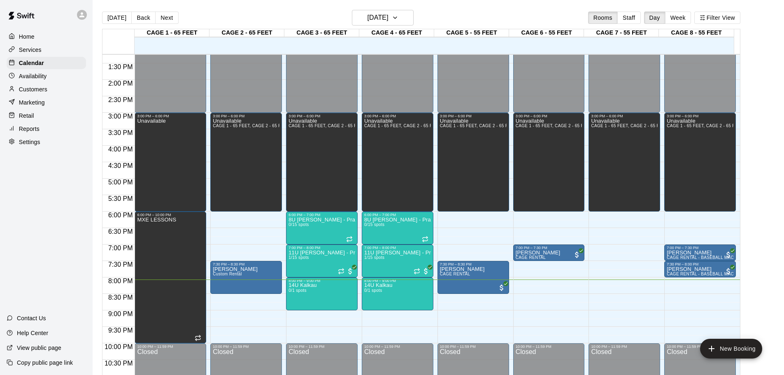
click at [260, 318] on div "12:00 AM – 3:00 PM Closed 3:00 PM – 6:00 PM Unavailable CAGE 1 - 65 FEET, CAGE …" at bounding box center [246, 14] width 72 height 790
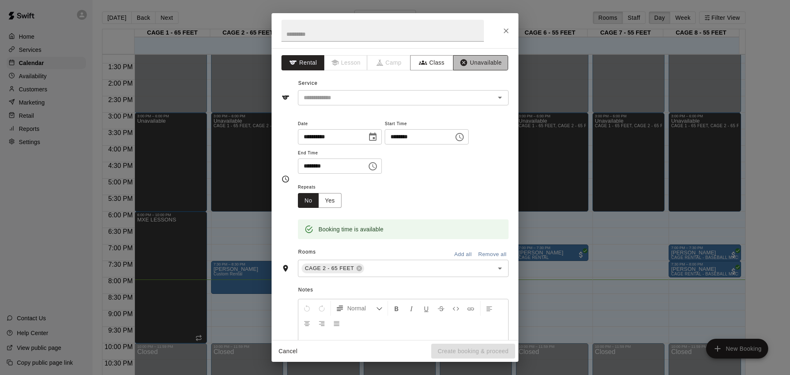
click at [483, 60] on button "Unavailable" at bounding box center [480, 62] width 55 height 15
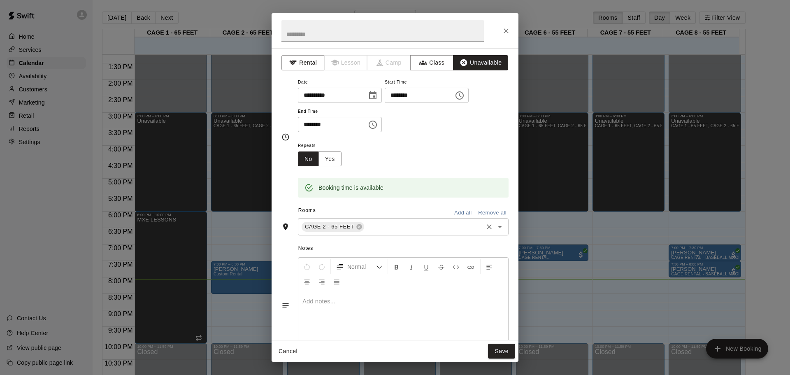
click at [375, 232] on div "CAGE 2 - 65 FEET ​" at bounding box center [403, 226] width 211 height 17
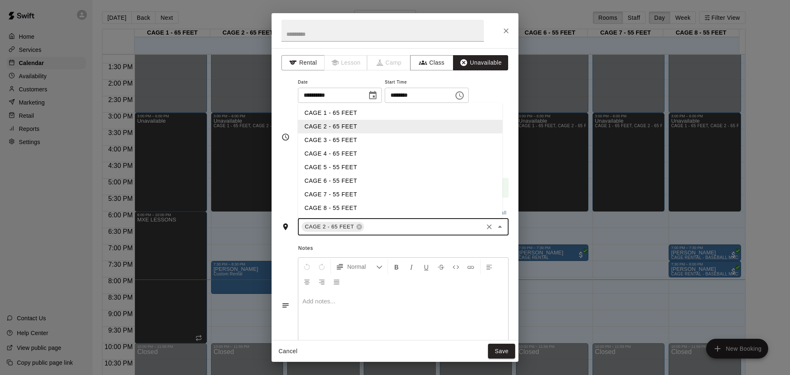
click at [341, 137] on li "CAGE 3 - 65 FEET" at bounding box center [400, 140] width 204 height 14
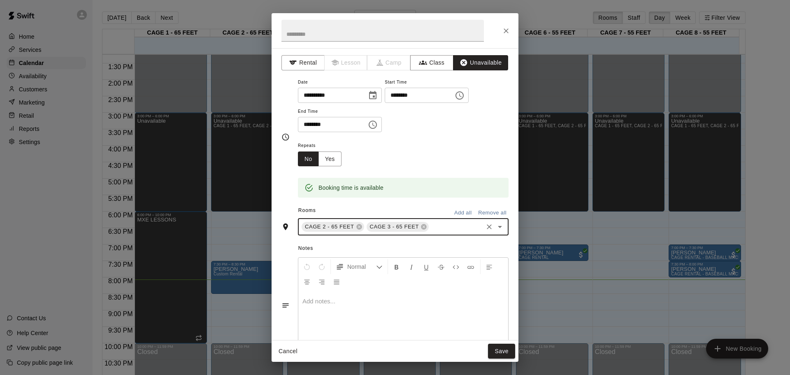
click at [458, 216] on button "Add all" at bounding box center [463, 213] width 26 height 13
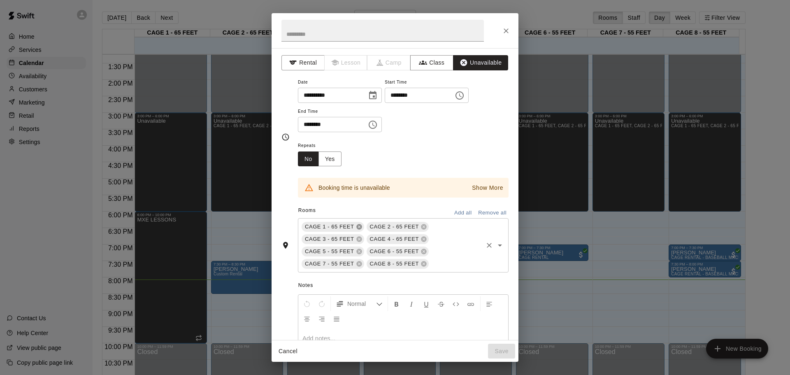
click at [359, 228] on icon at bounding box center [358, 226] width 5 height 5
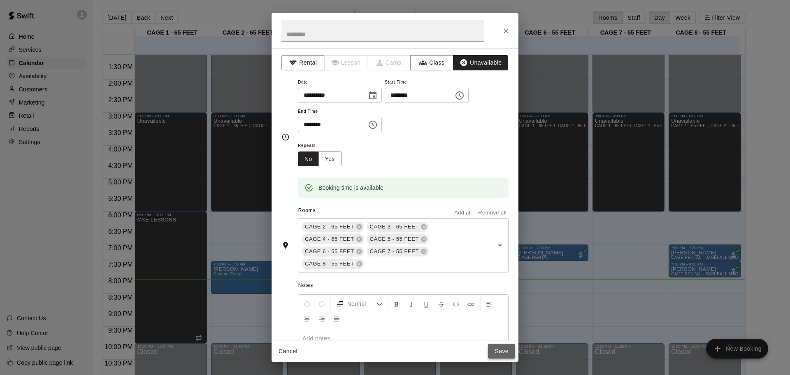
click at [494, 349] on button "Save" at bounding box center [501, 351] width 27 height 15
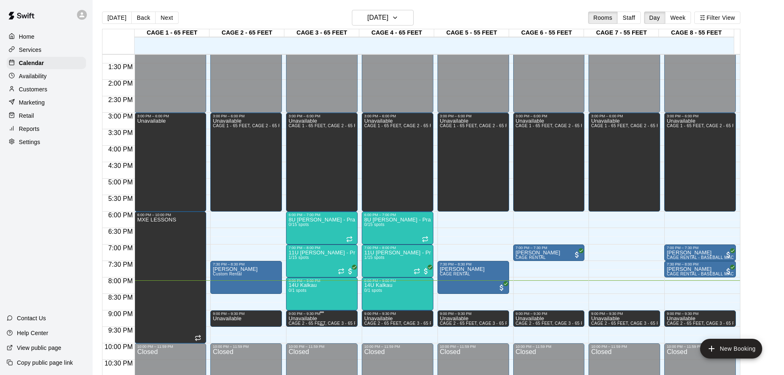
click at [300, 318] on p "Unavailable" at bounding box center [321, 318] width 67 height 0
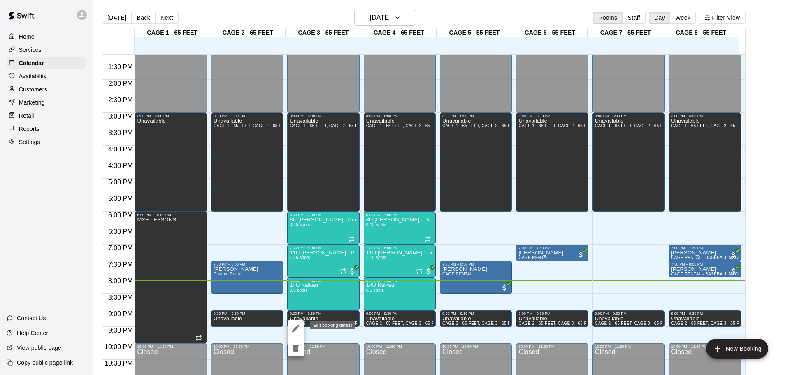
click at [296, 331] on icon "edit" at bounding box center [296, 328] width 10 height 10
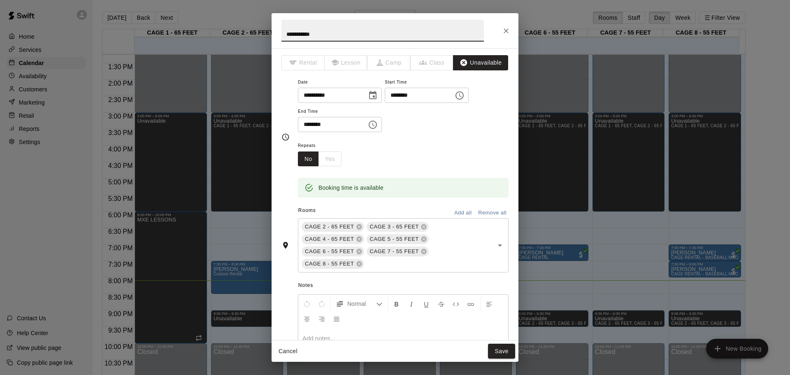
click at [306, 122] on input "********" at bounding box center [329, 124] width 63 height 15
type input "********"
click at [505, 351] on button "Save" at bounding box center [501, 351] width 27 height 15
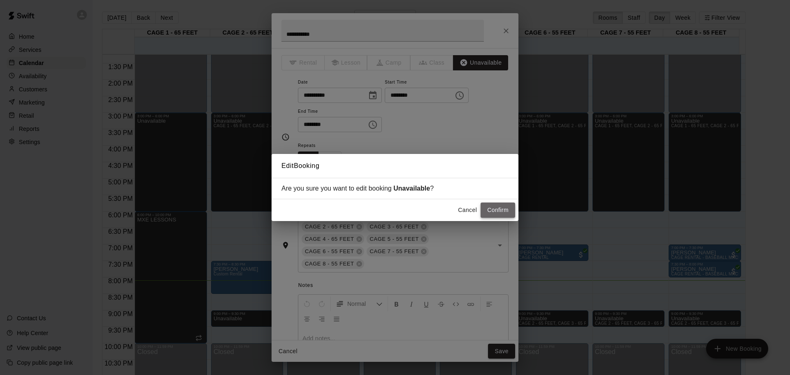
click at [485, 208] on button "Confirm" at bounding box center [498, 209] width 35 height 15
